Goal: Information Seeking & Learning: Learn about a topic

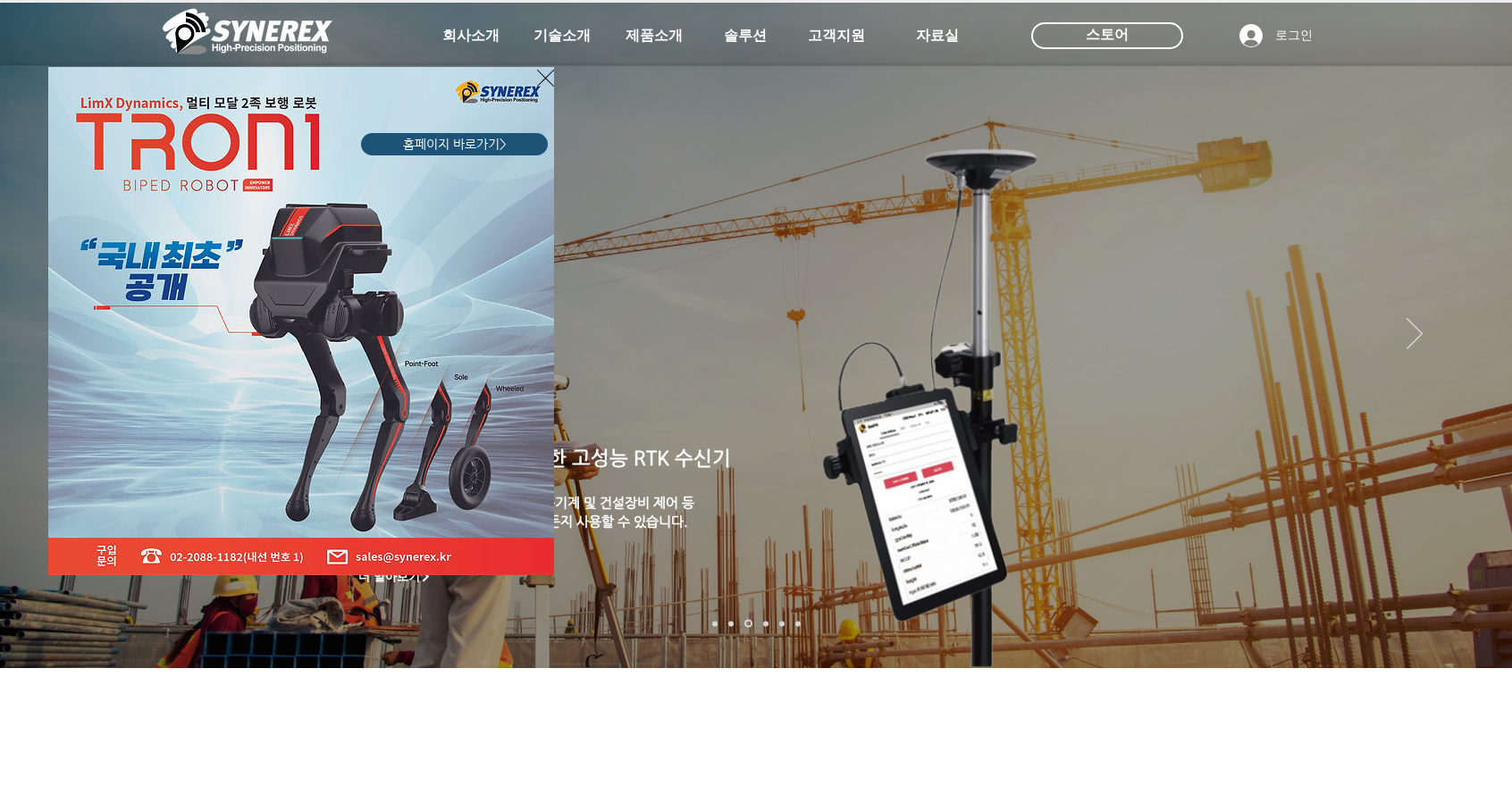
click at [476, 41] on div "LimX Dinamics" at bounding box center [756, 401] width 1512 height 802
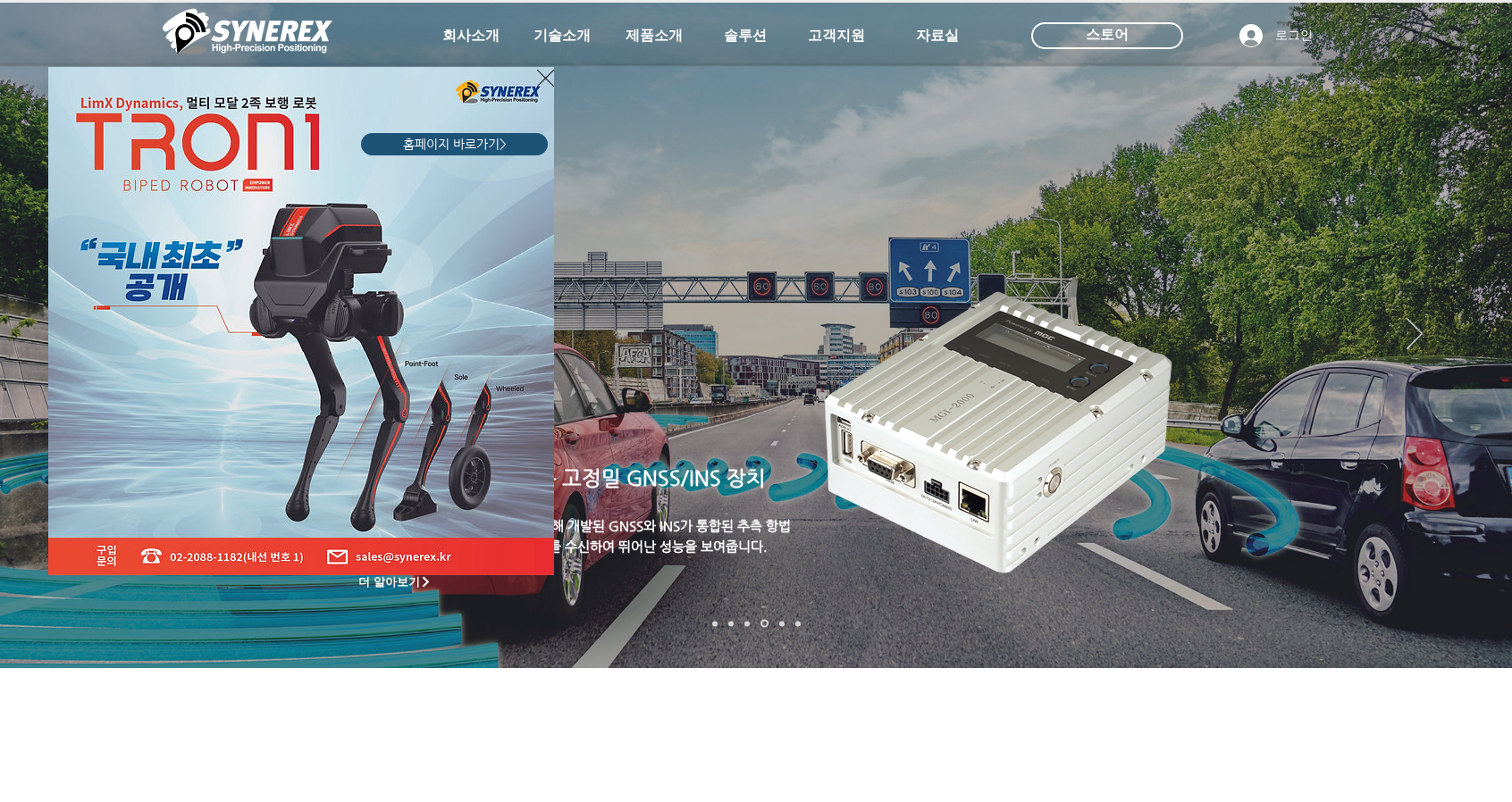
click at [1478, 281] on div "LimX Dinamics" at bounding box center [756, 401] width 1512 height 802
click at [1469, 284] on div "LimX Dinamics" at bounding box center [756, 401] width 1512 height 802
click at [1473, 281] on div "LimX Dinamics" at bounding box center [756, 401] width 1512 height 802
click at [1445, 159] on div "LimX Dinamics" at bounding box center [756, 401] width 1512 height 802
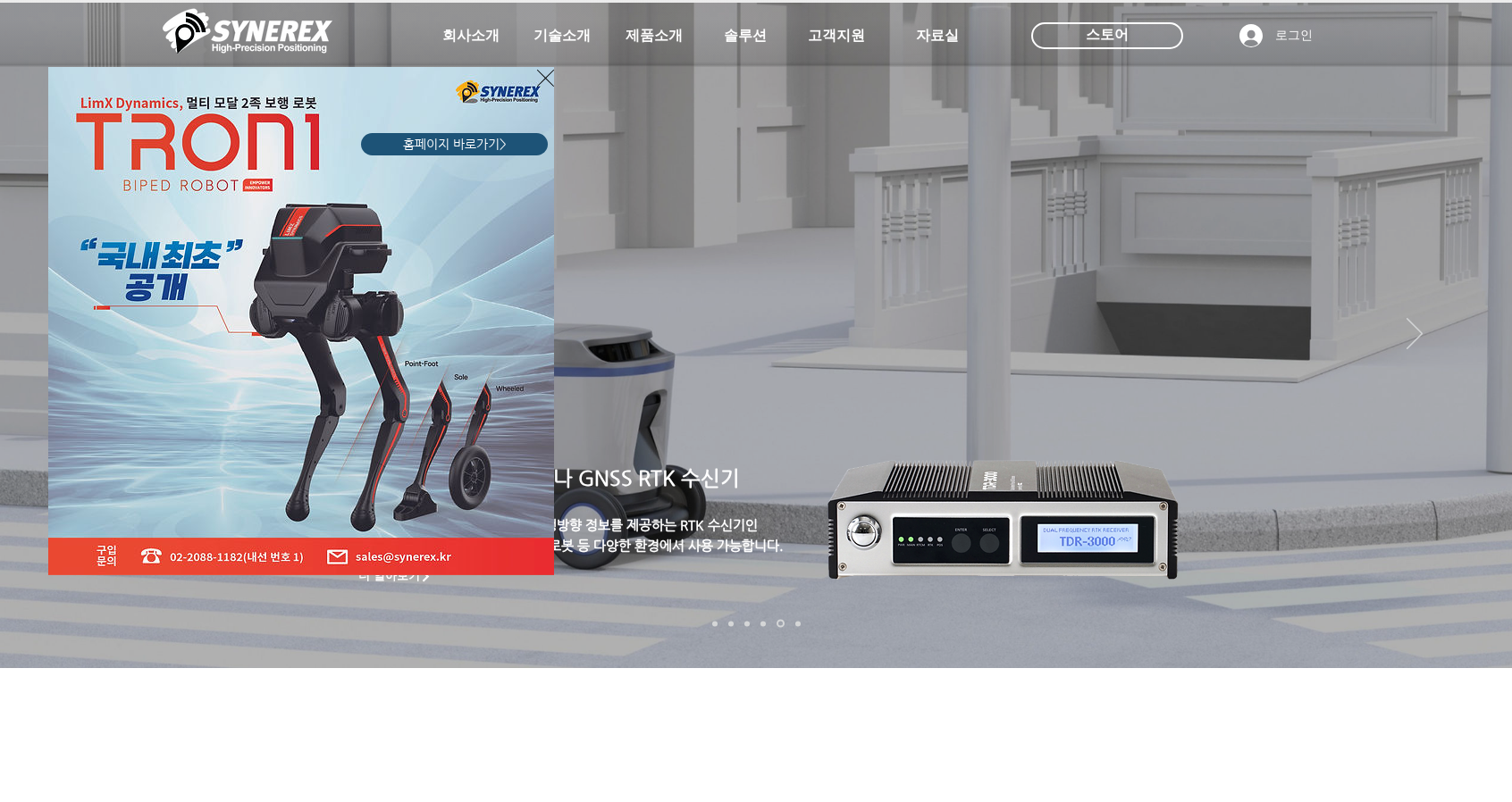
click at [1471, 283] on div "LimX Dinamics" at bounding box center [756, 401] width 1512 height 802
click at [1472, 284] on div "LimX Dinamics" at bounding box center [756, 401] width 1512 height 802
click at [551, 76] on icon "사이트로 돌아가기" at bounding box center [545, 77] width 17 height 23
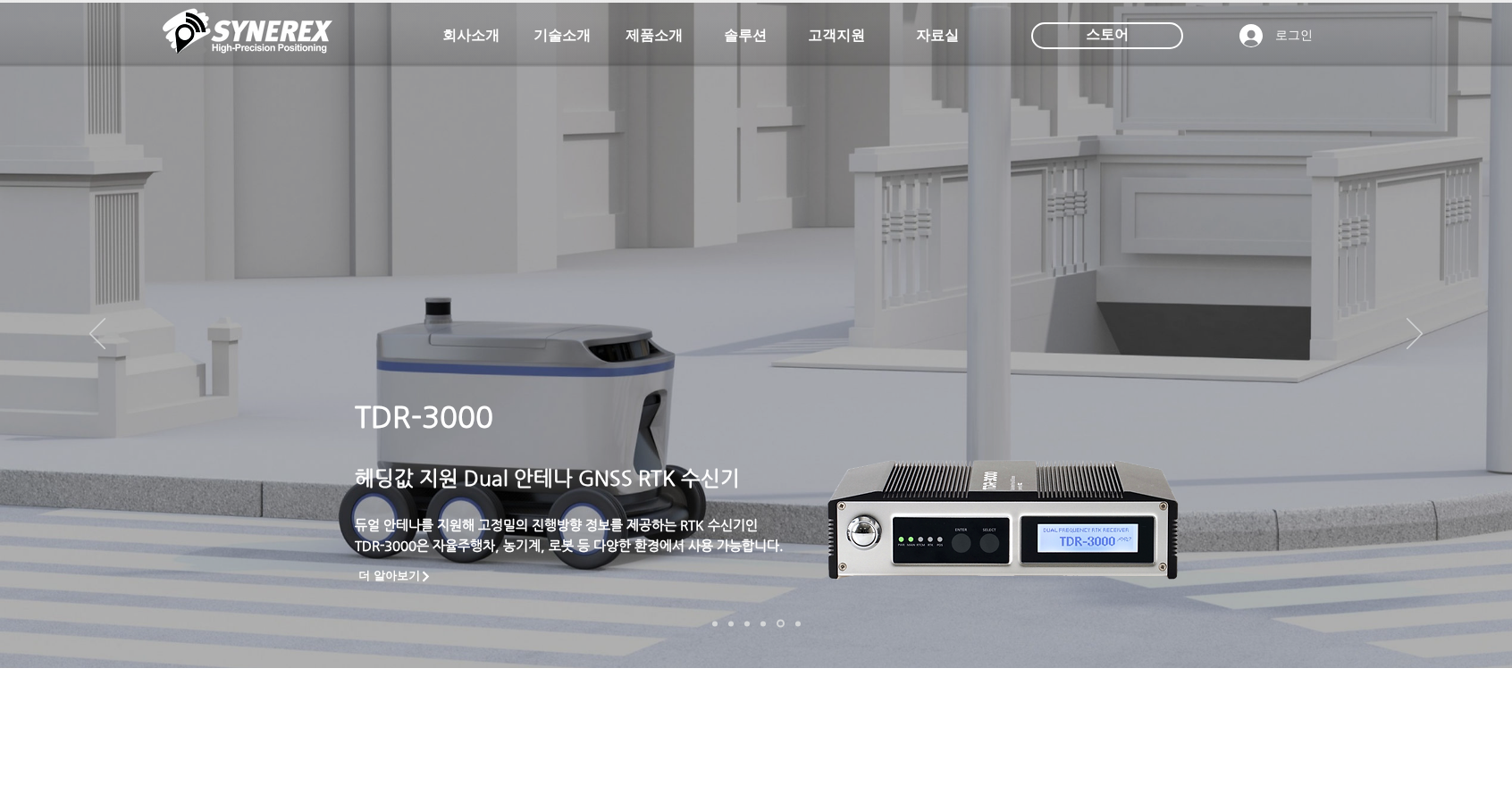
click at [549, 76] on div at bounding box center [756, 132] width 1512 height 264
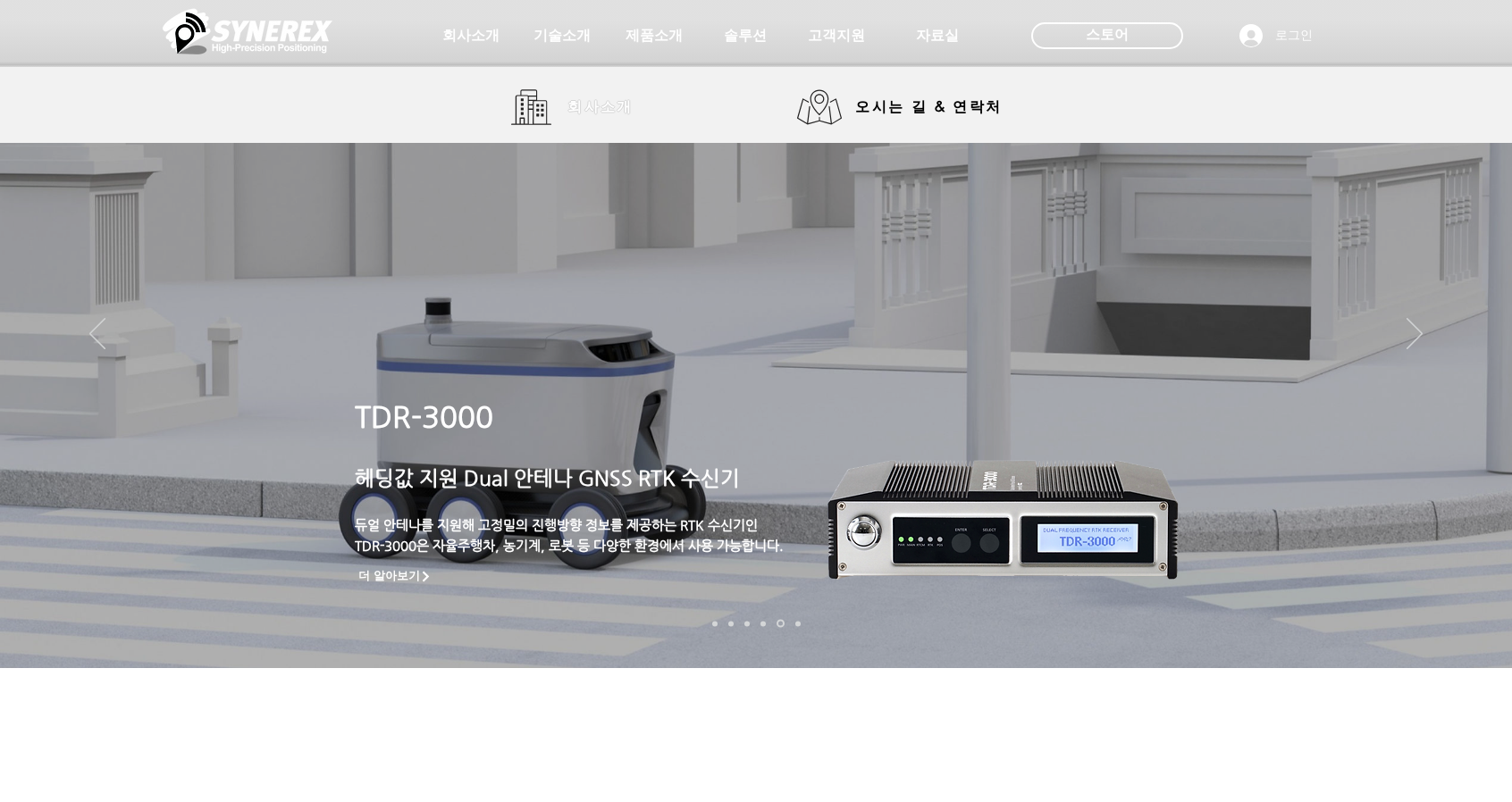
click at [592, 94] on span "회사소개" at bounding box center [600, 107] width 89 height 36
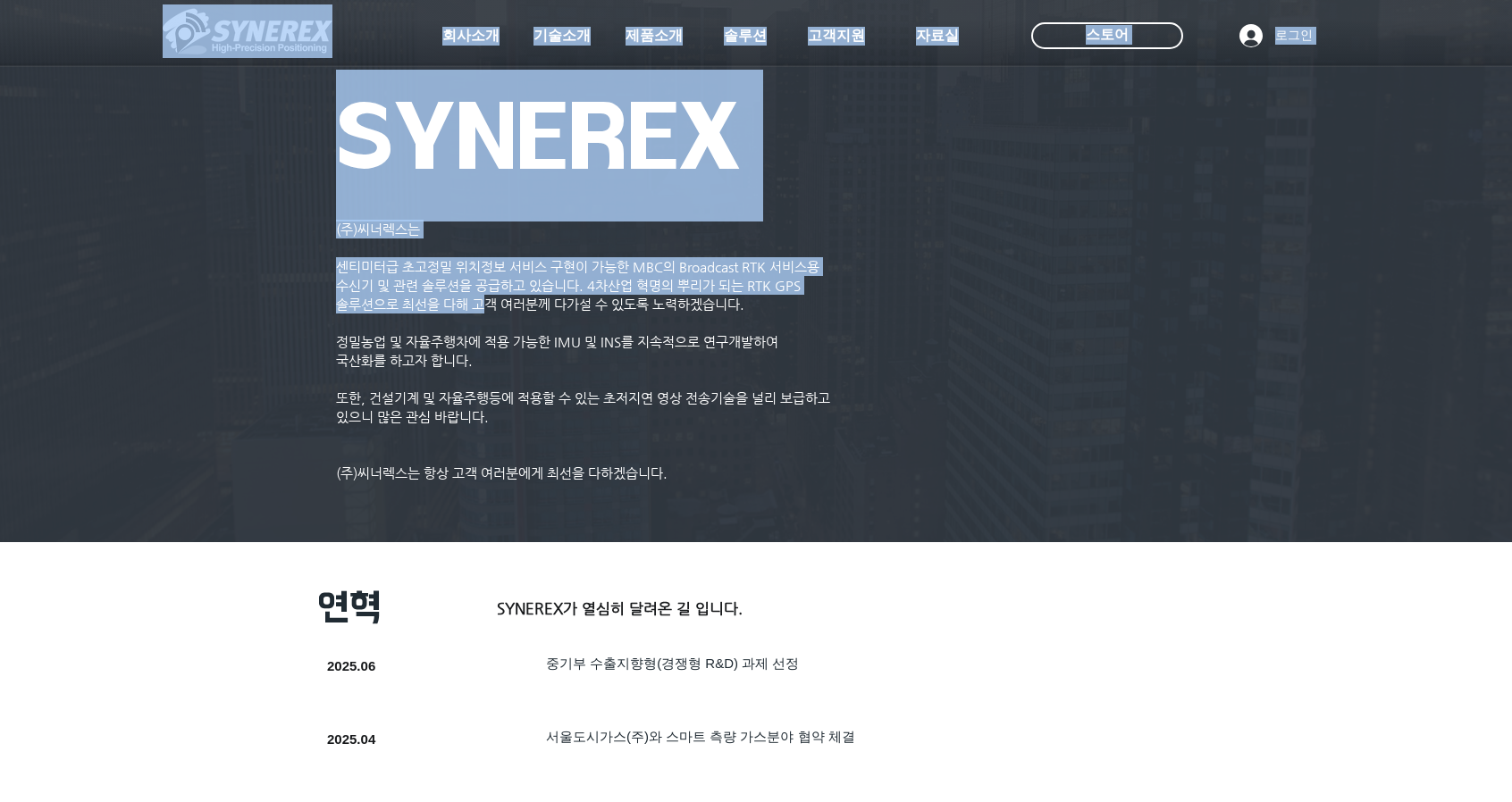
drag, startPoint x: 371, startPoint y: 244, endPoint x: 483, endPoint y: 306, distance: 128.0
drag, startPoint x: 488, startPoint y: 292, endPoint x: 462, endPoint y: 278, distance: 29.5
click at [489, 291] on span "수신기 및 관련 솔루션을 공급하고 있습니다. 4차산업 혁명의 뿌리가 되는 RTK GPS" at bounding box center [568, 285] width 464 height 15
click at [475, 237] on div at bounding box center [756, 132] width 1512 height 264
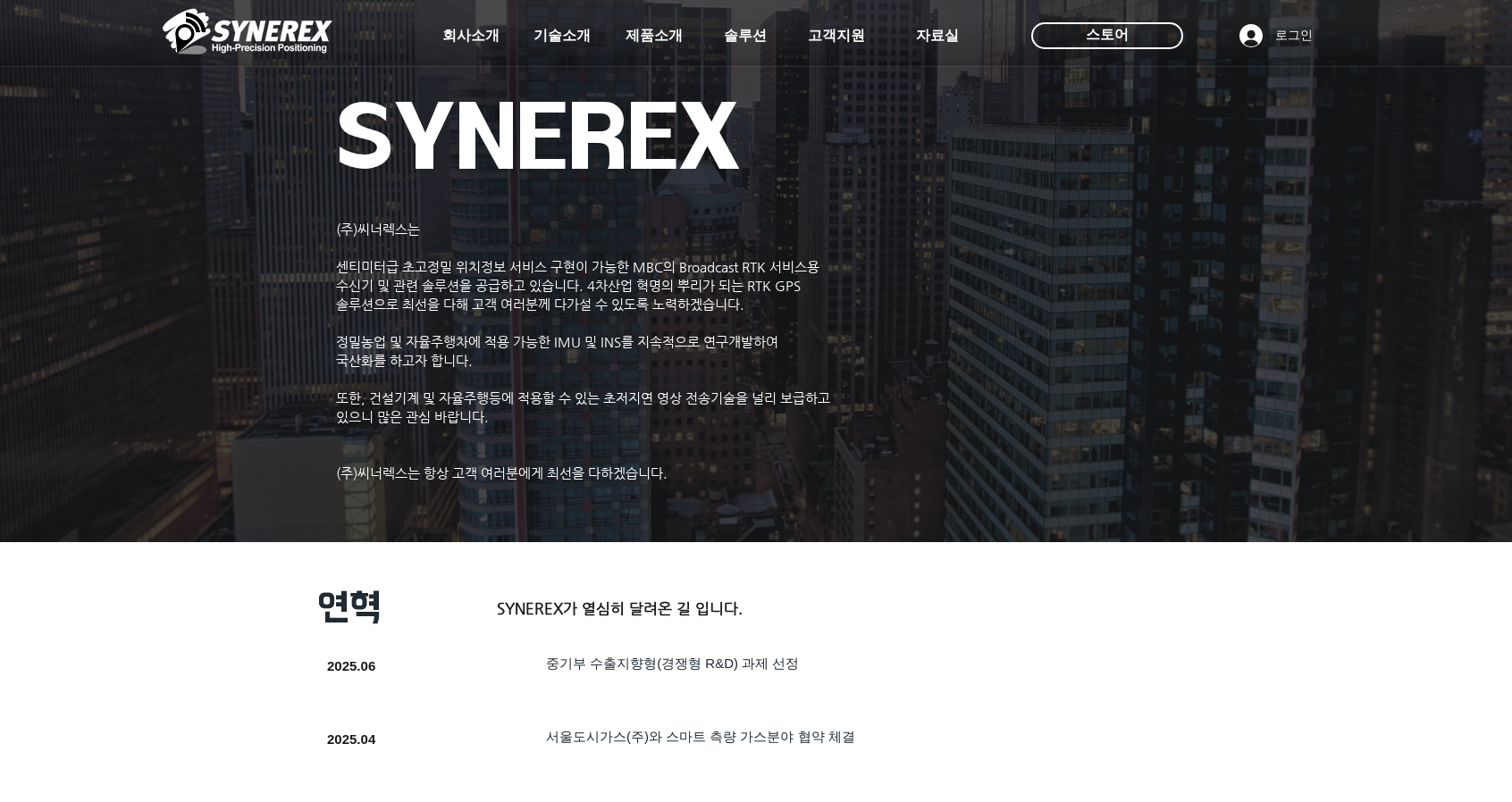
drag, startPoint x: 338, startPoint y: 230, endPoint x: 436, endPoint y: 232, distance: 98.0
click at [436, 232] on div at bounding box center [756, 132] width 1512 height 264
click at [1476, 281] on img "main content" at bounding box center [756, 271] width 1512 height 568
drag, startPoint x: 329, startPoint y: 240, endPoint x: 447, endPoint y: 260, distance: 119.7
click at [447, 260] on div at bounding box center [756, 132] width 1512 height 264
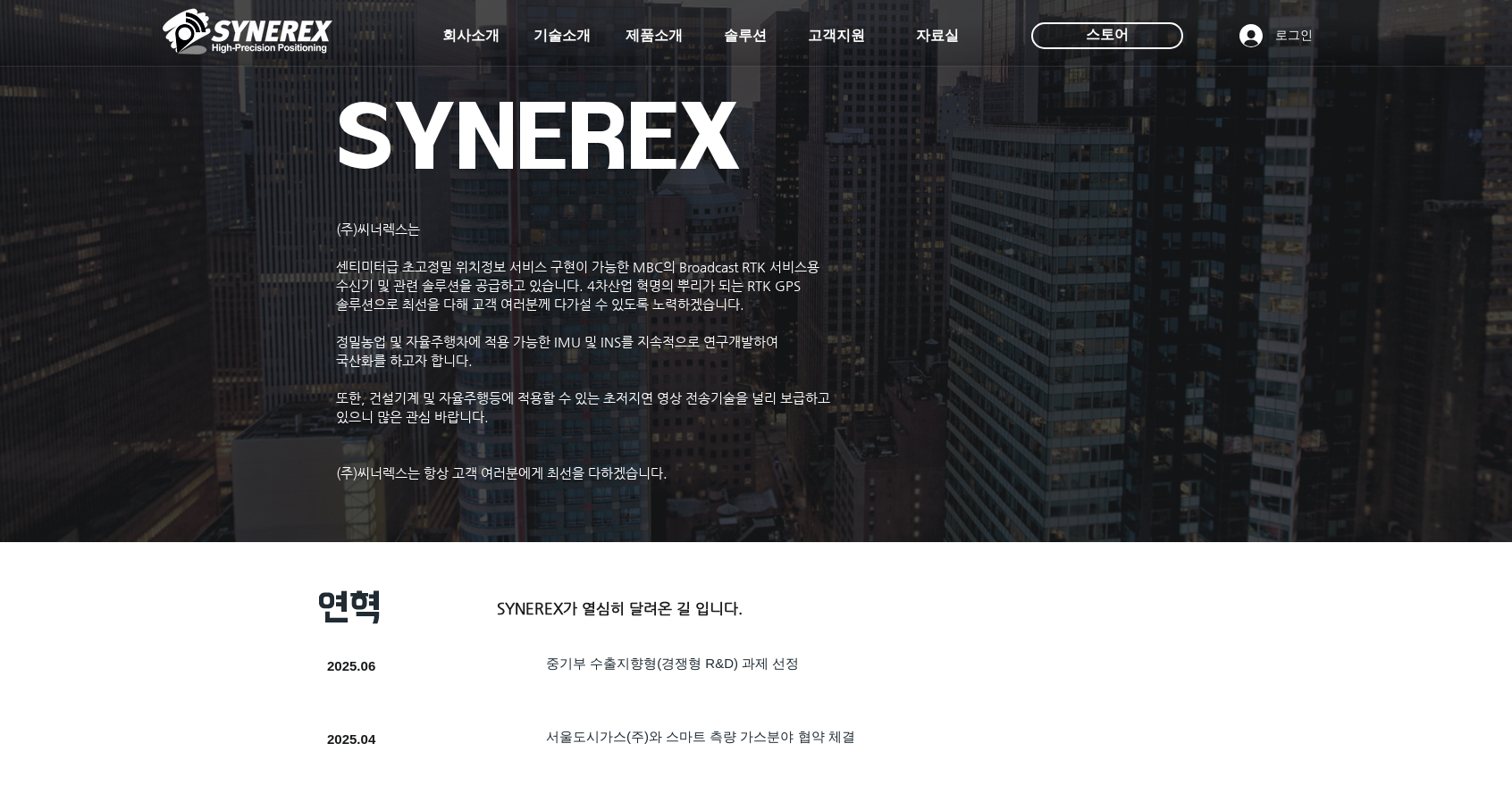
drag, startPoint x: 334, startPoint y: 223, endPoint x: 620, endPoint y: 314, distance: 300.1
click at [492, 260] on div at bounding box center [756, 132] width 1512 height 264
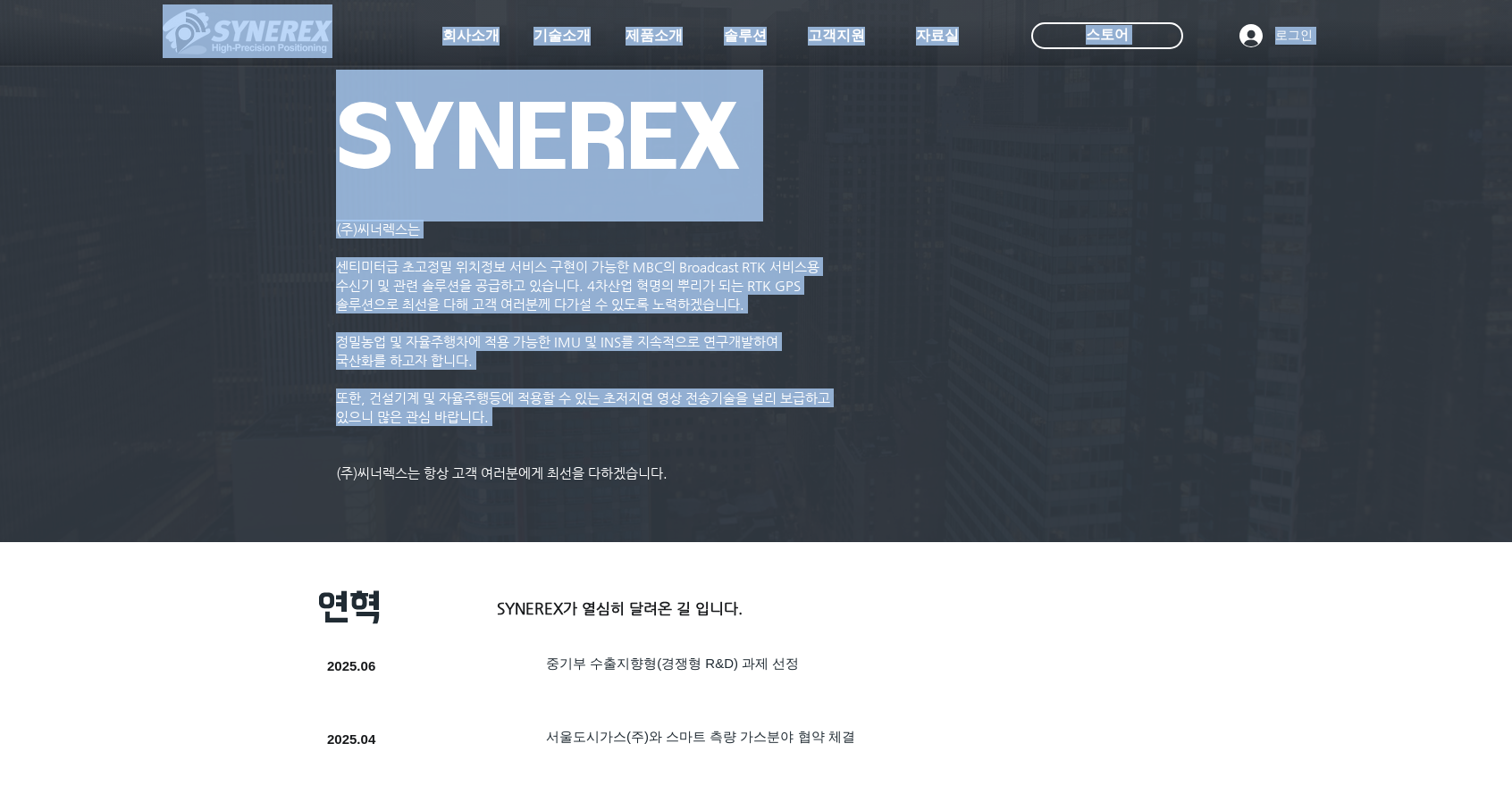
drag, startPoint x: 293, startPoint y: 225, endPoint x: 582, endPoint y: 461, distance: 373.1
click at [665, 388] on p "​" at bounding box center [591, 378] width 509 height 19
drag, startPoint x: 284, startPoint y: 210, endPoint x: 681, endPoint y: 490, distance: 485.8
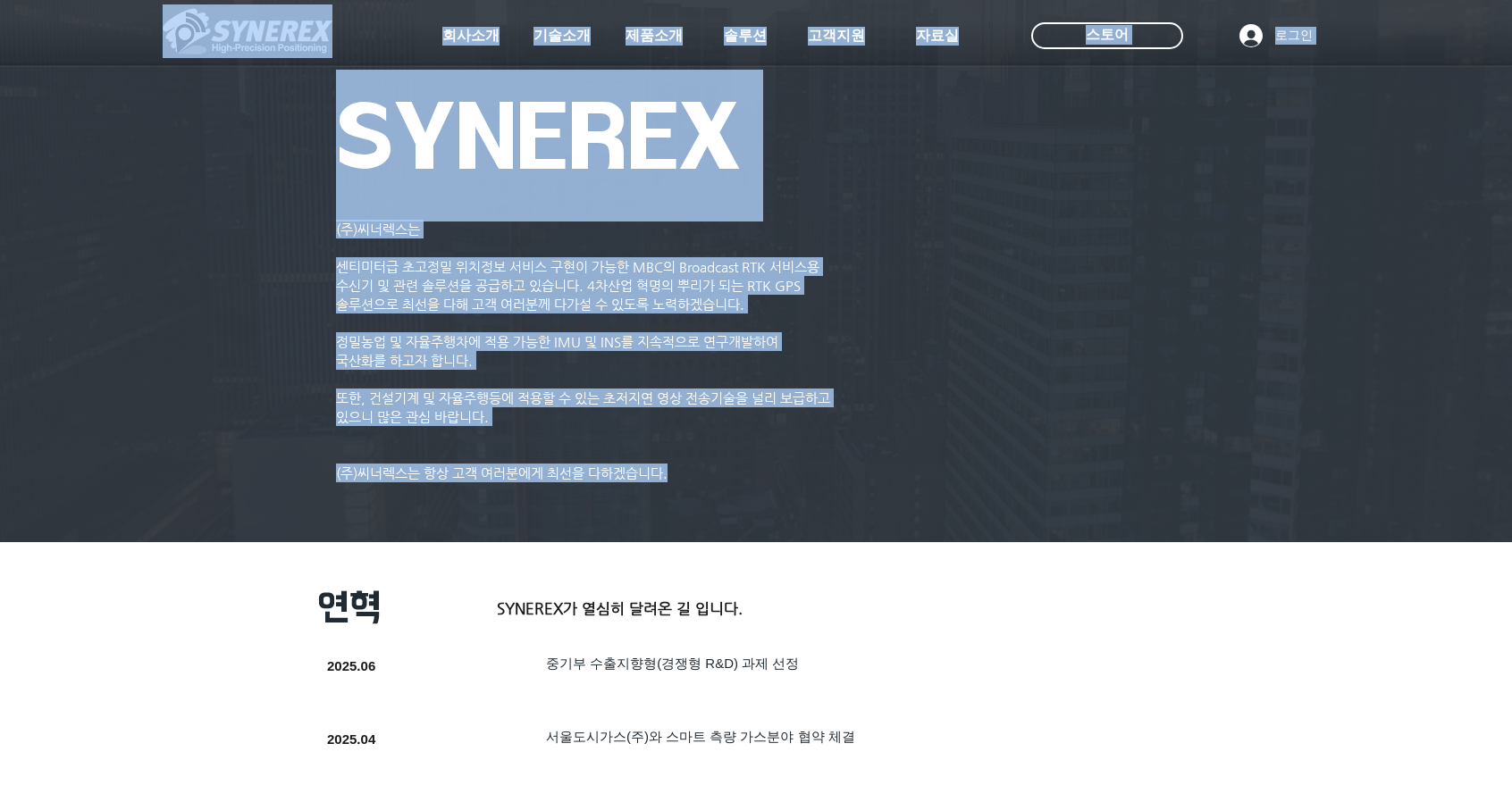
click at [1047, 269] on div "초고정밀 위치정보 솔루션 Broadcast RTK #comp-kyq9tmhv svg [data-color="1"] {fill: #000000;…" at bounding box center [756, 136] width 1512 height 273
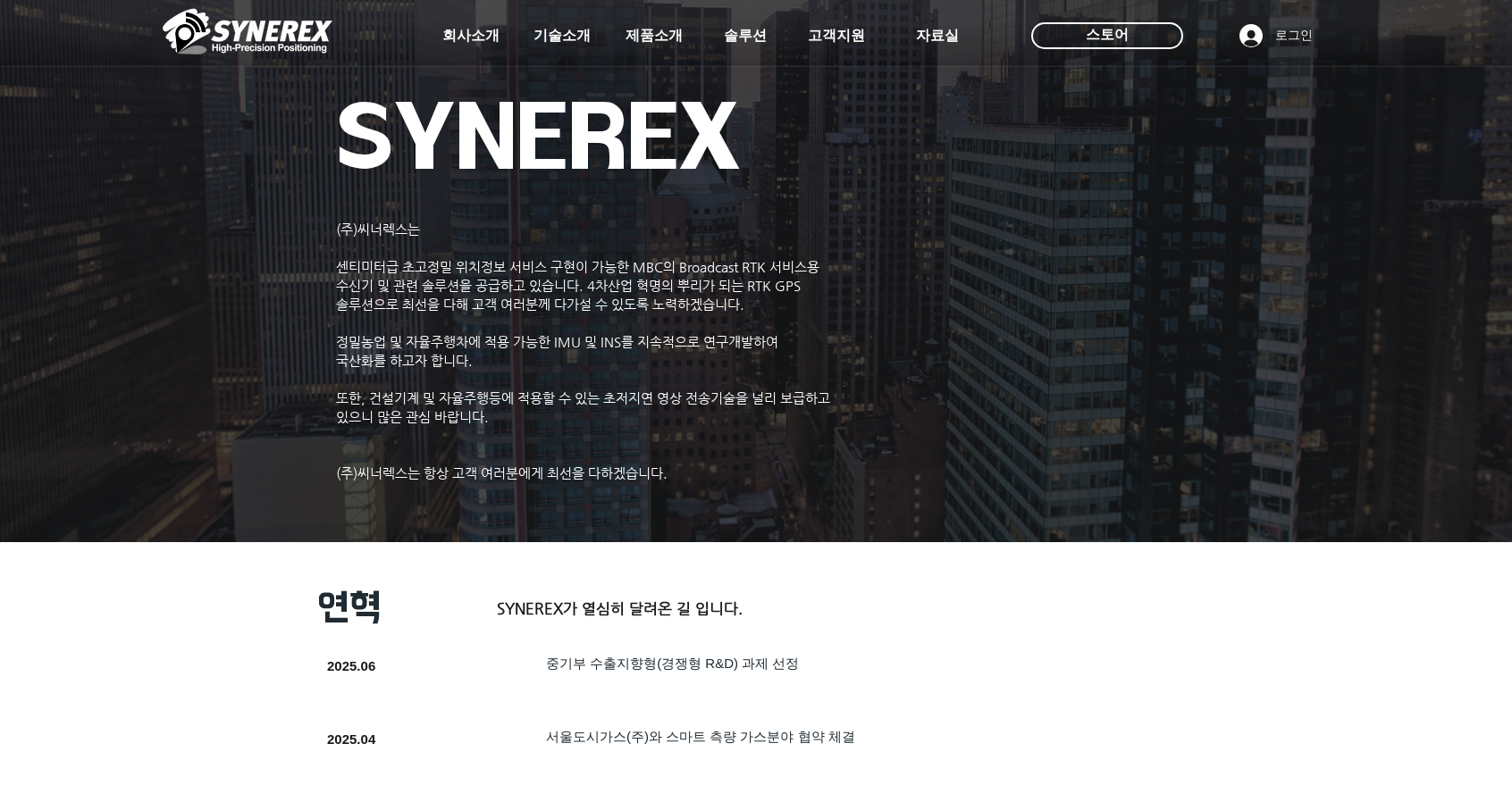
click at [1060, 260] on div at bounding box center [756, 132] width 1512 height 264
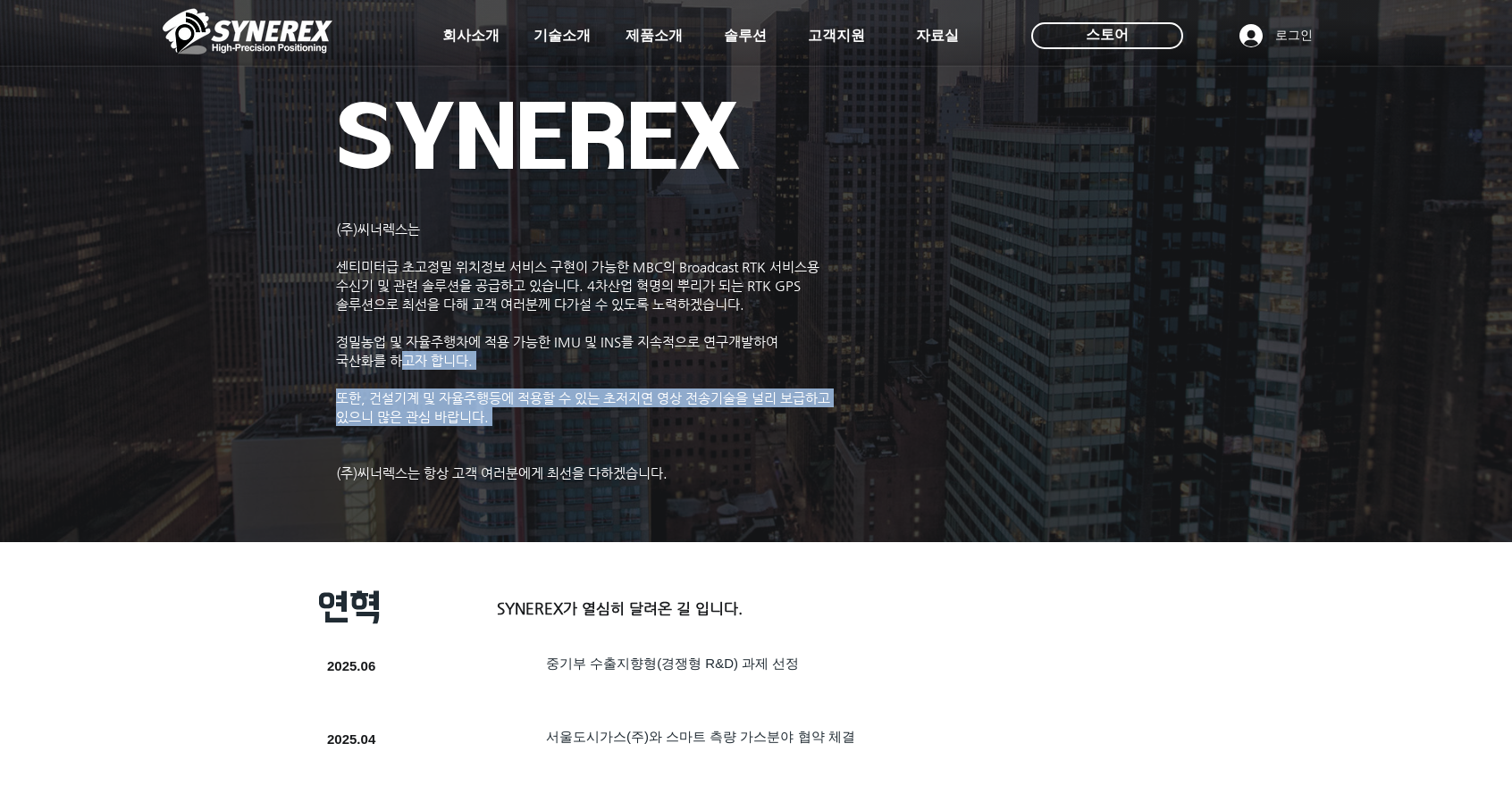
drag, startPoint x: 361, startPoint y: 458, endPoint x: 399, endPoint y: 358, distance: 107.0
click at [399, 358] on div "(주)씨너렉스는 ​ 센티미터급 초고정밀 위치정보 서비스 구현이 가능한 MBC의 Broadcast RTK 서비스용 수신기 및 관련 솔루션을 공급…" at bounding box center [591, 351] width 509 height 262
click at [260, 423] on img "main content" at bounding box center [756, 271] width 1512 height 568
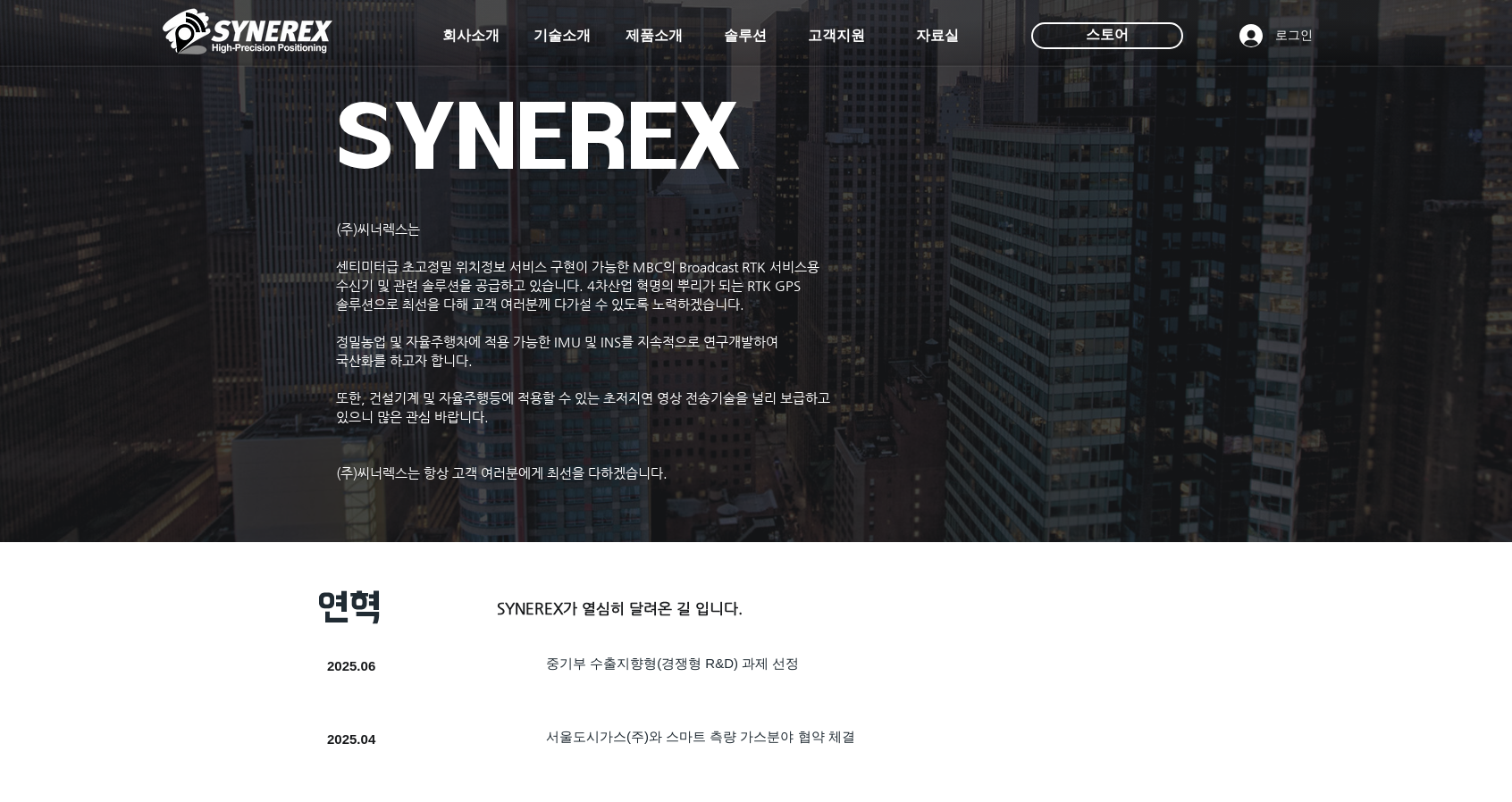
click at [497, 332] on p "​" at bounding box center [591, 323] width 509 height 19
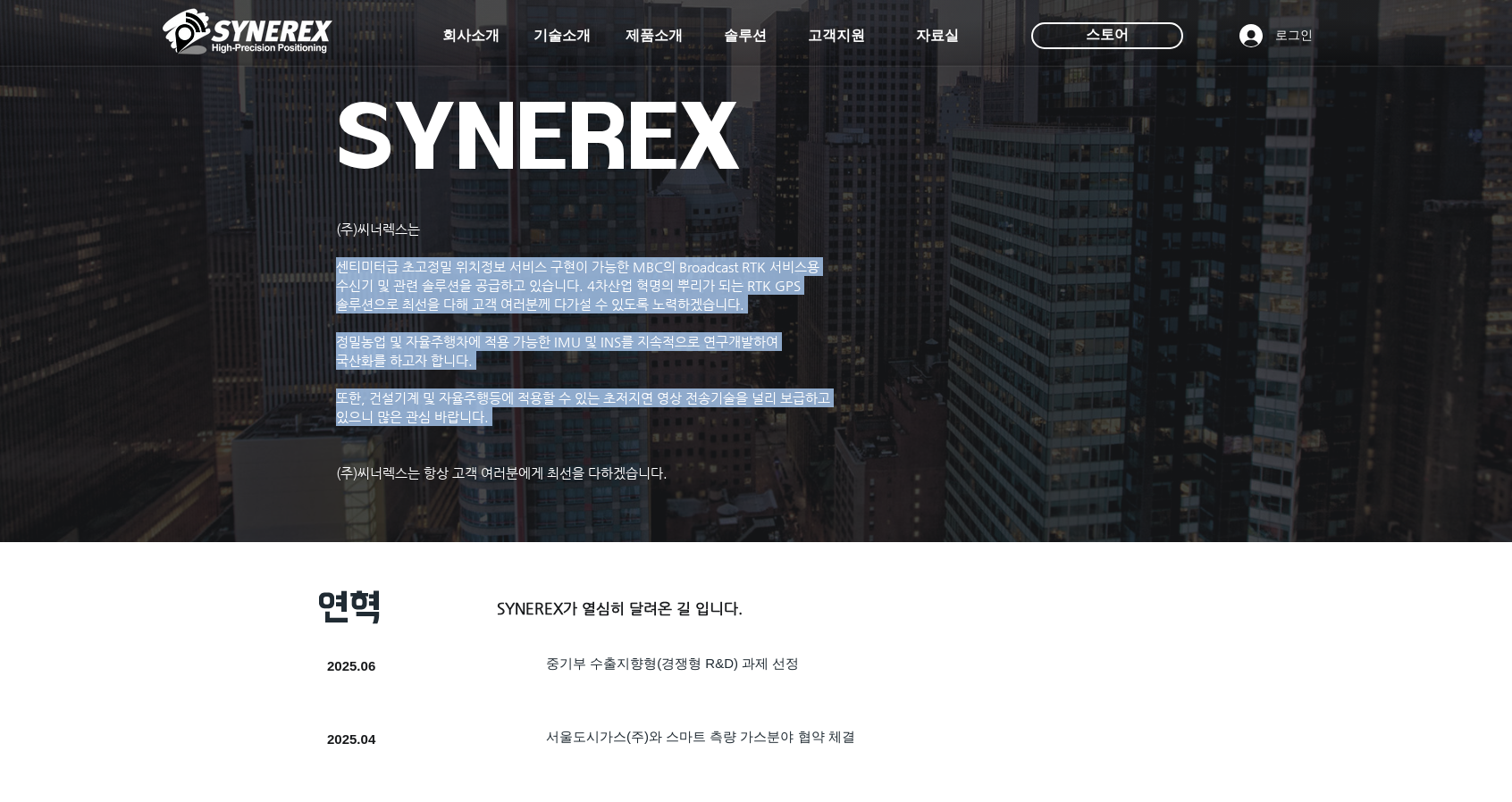
drag, startPoint x: 339, startPoint y: 437, endPoint x: 338, endPoint y: 274, distance: 163.0
click at [338, 274] on div "(주)씨너렉스는 ​ 센티미터급 초고정밀 위치정보 서비스 구현이 가능한 MBC의 Broadcast RTK 서비스용 수신기 및 관련 솔루션을 공급…" at bounding box center [591, 351] width 509 height 262
copy div "센티미터급 초고정밀 위치정보 서비스 구현이 가능한 MBC의 Broadcast RTK 서비스용 수신기 및 관련 솔루션을 공급하고 있습니다. 4차…"
click at [755, 35] on span "솔루션" at bounding box center [746, 36] width 48 height 19
